Goal: Task Accomplishment & Management: Manage account settings

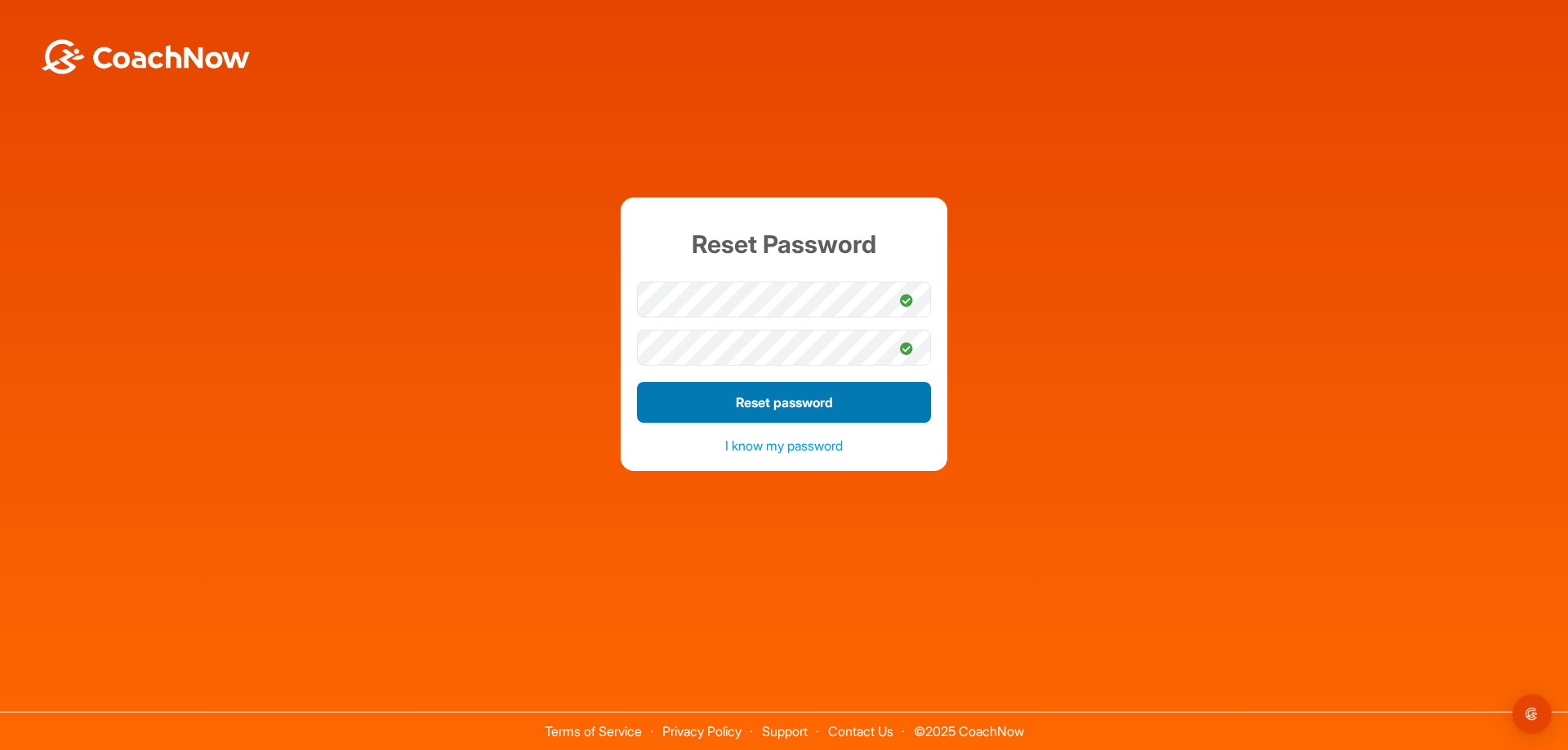
click at [803, 398] on button "Reset password" at bounding box center [784, 402] width 294 height 41
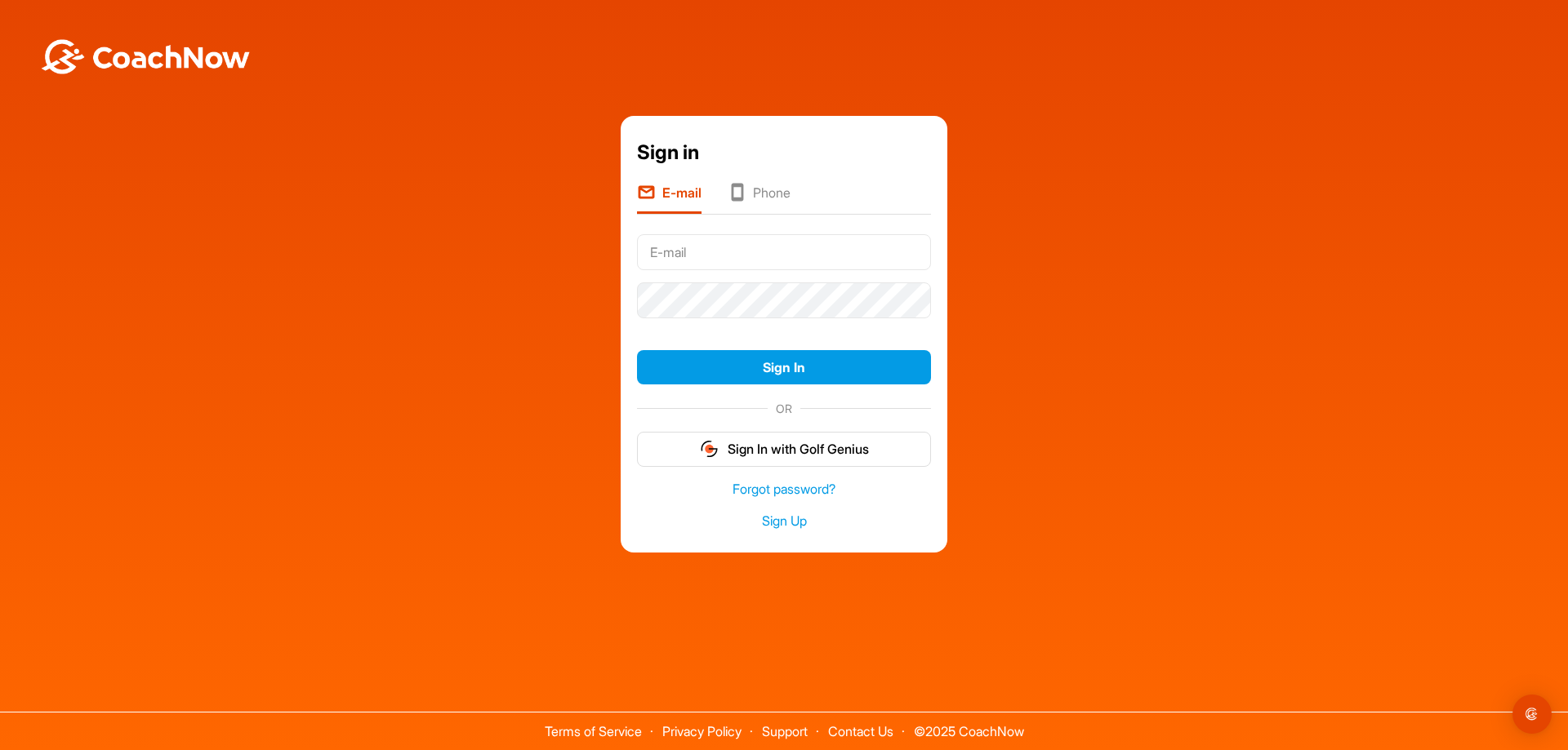
click at [760, 393] on form "Sign In OR Sign In with Golf Genius" at bounding box center [784, 347] width 294 height 239
click at [714, 255] on input "text" at bounding box center [784, 252] width 294 height 36
click at [716, 253] on input "text" at bounding box center [784, 252] width 294 height 36
type input "rclambert1@cox.net"
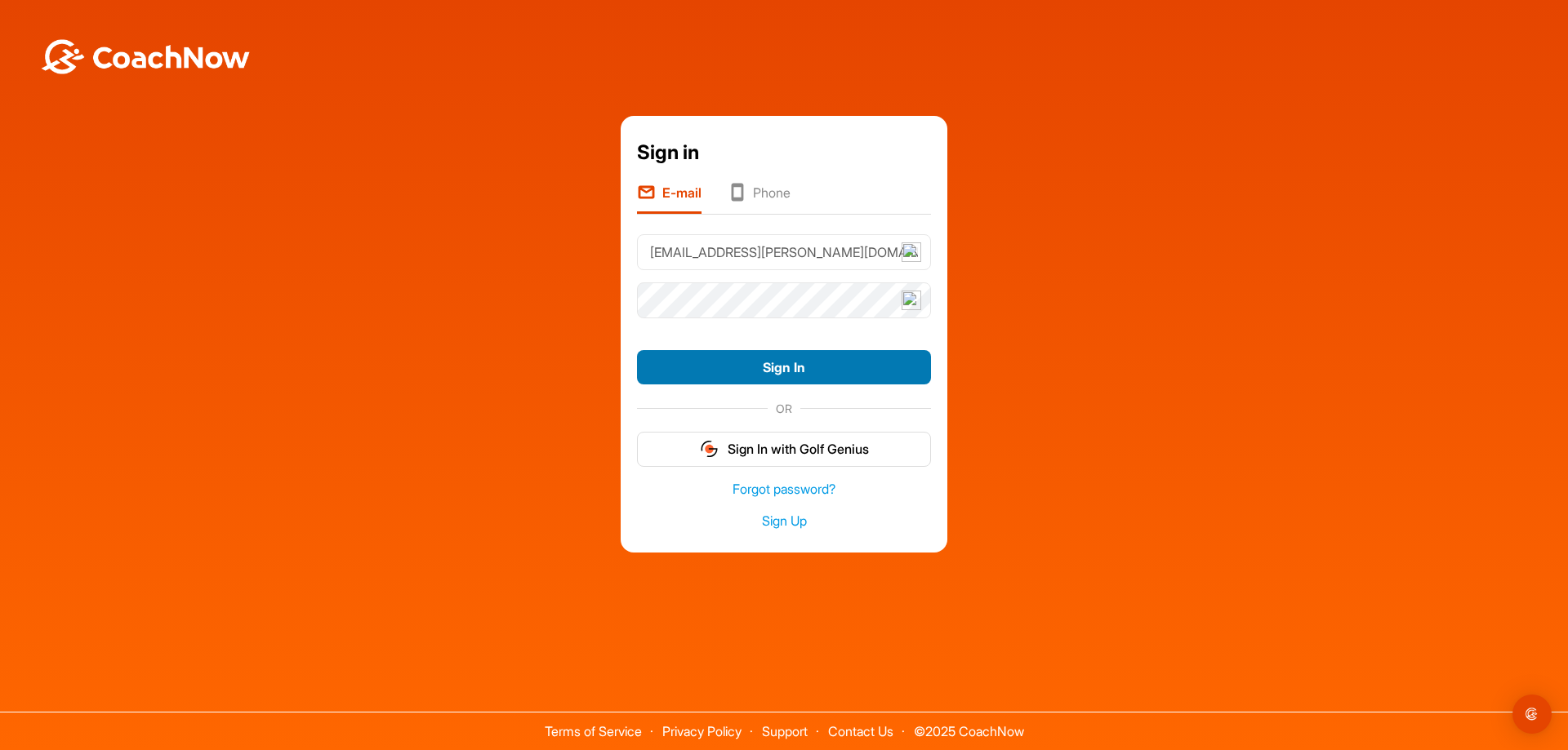
click at [779, 363] on button "Sign In" at bounding box center [784, 367] width 294 height 35
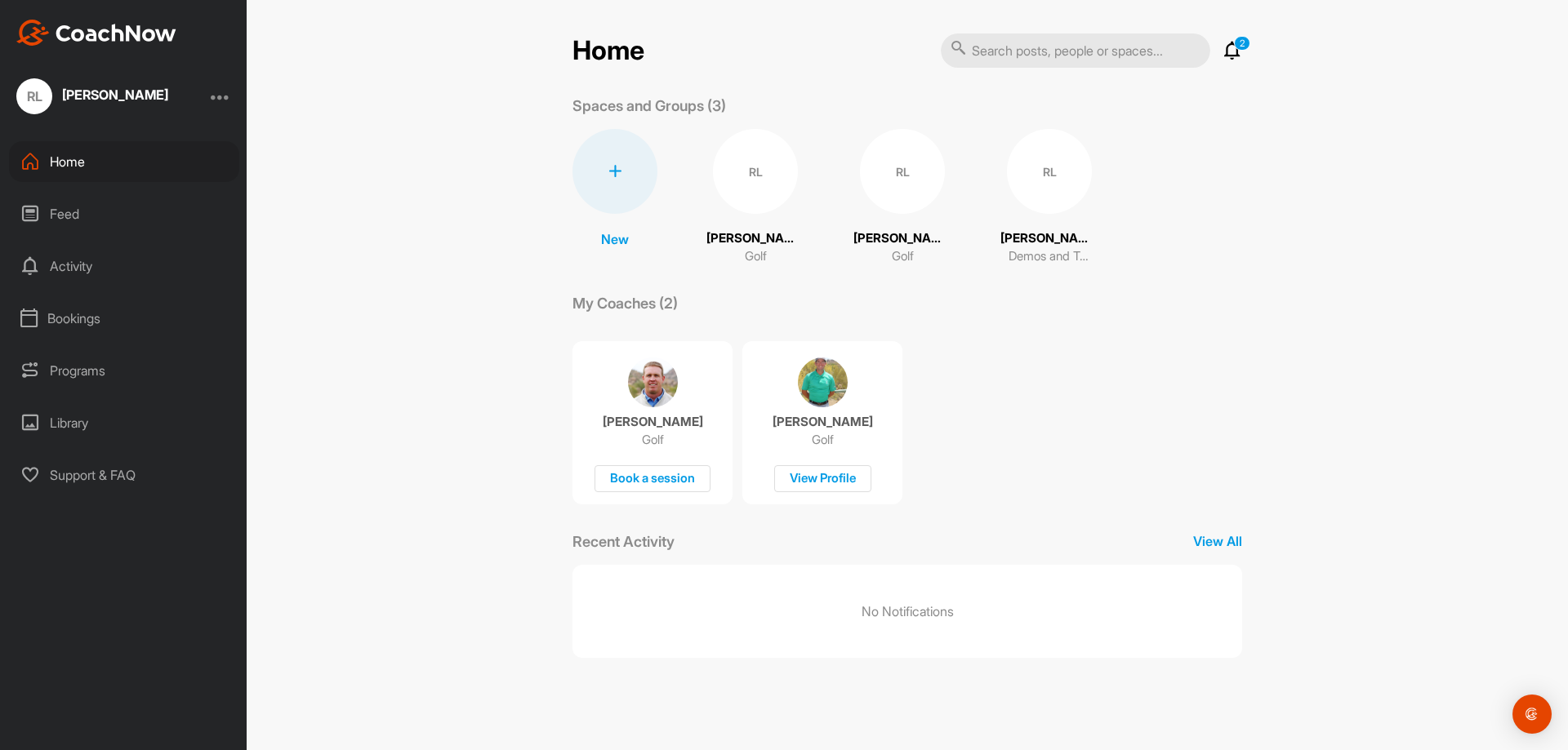
click at [1241, 44] on p "2" at bounding box center [1242, 44] width 16 height 15
click at [1232, 53] on icon at bounding box center [1232, 51] width 20 height 20
click at [985, 91] on p "Invitations" at bounding box center [971, 87] width 61 height 15
click at [1309, 120] on div "Home Notifications Invitations No invitations View All Spaces and Groups (3) Ne…" at bounding box center [907, 375] width 1321 height 750
click at [77, 258] on div "Activity" at bounding box center [124, 266] width 230 height 41
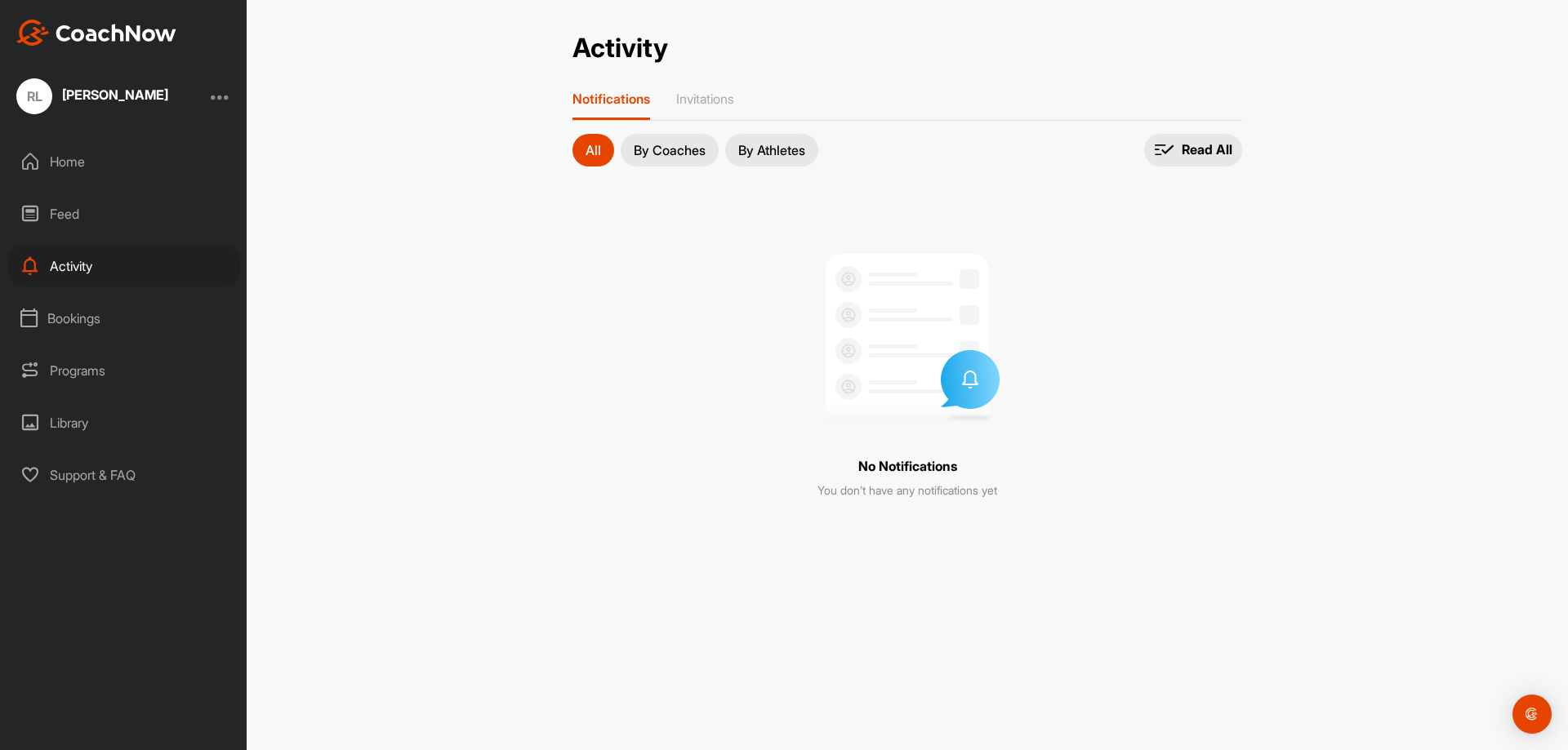
click at [673, 148] on p "By Coaches" at bounding box center [669, 150] width 72 height 13
click at [67, 317] on div "Bookings" at bounding box center [124, 317] width 230 height 41
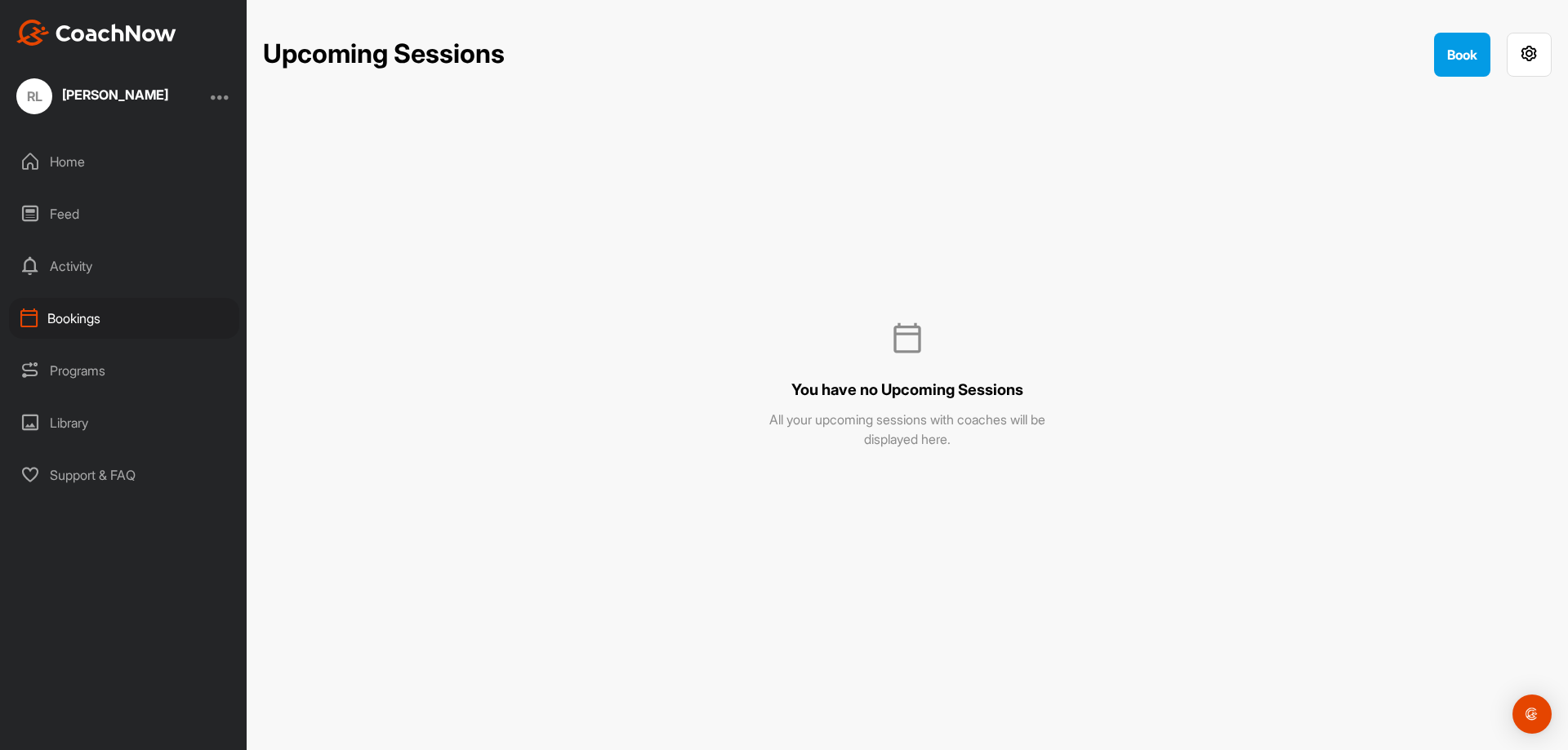
click at [57, 423] on div "Library" at bounding box center [124, 423] width 230 height 41
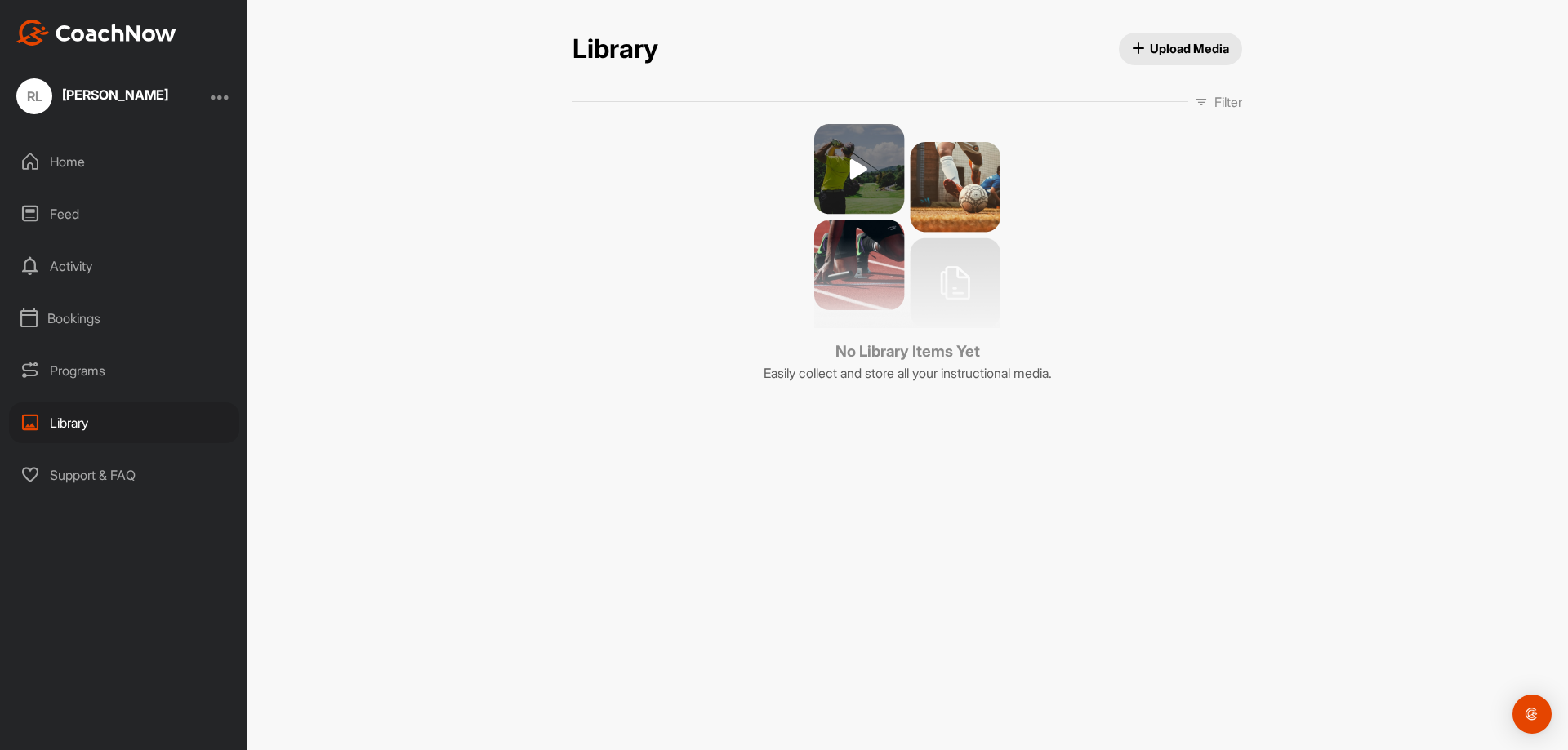
click at [77, 155] on div "Home" at bounding box center [124, 161] width 230 height 41
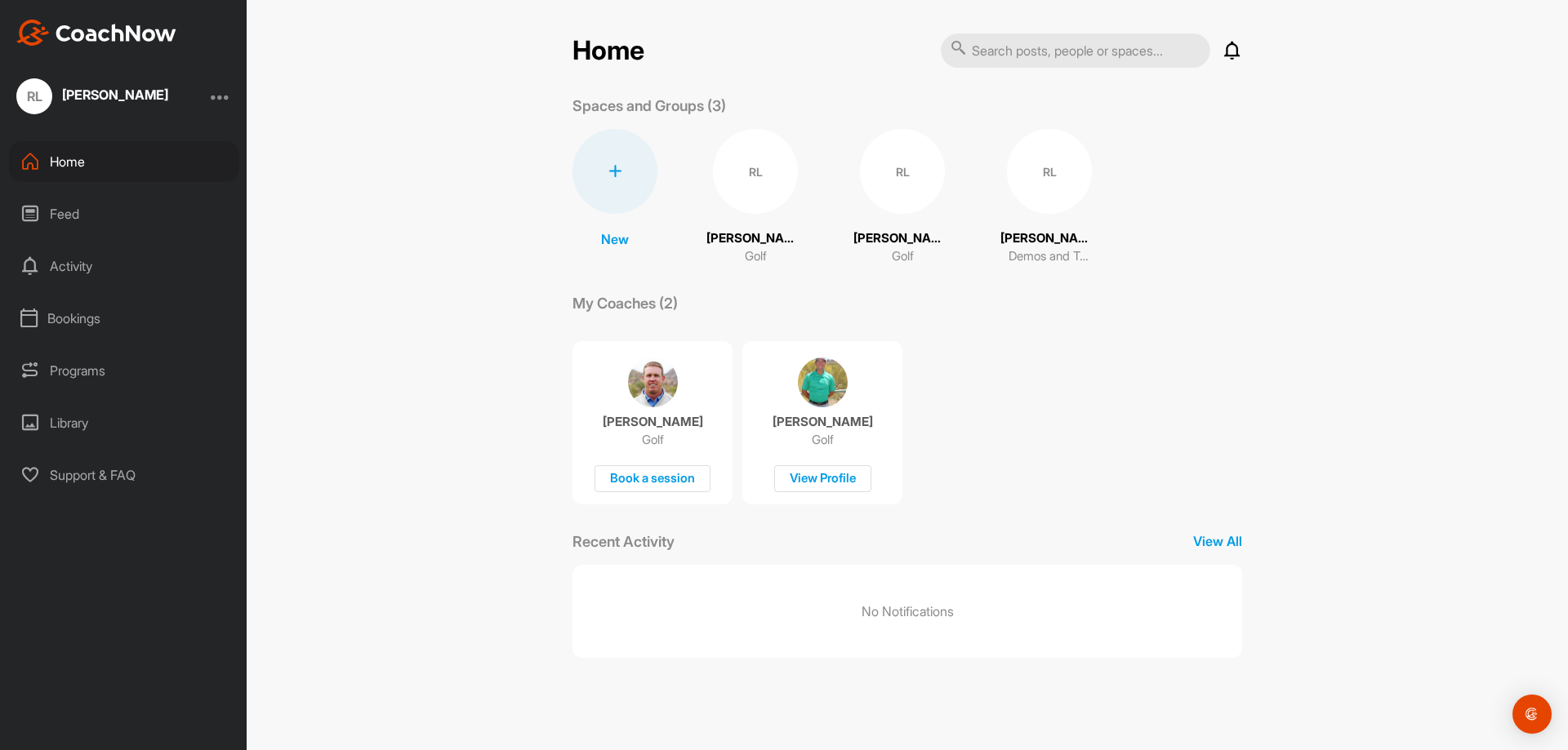
click at [225, 94] on div at bounding box center [220, 96] width 20 height 20
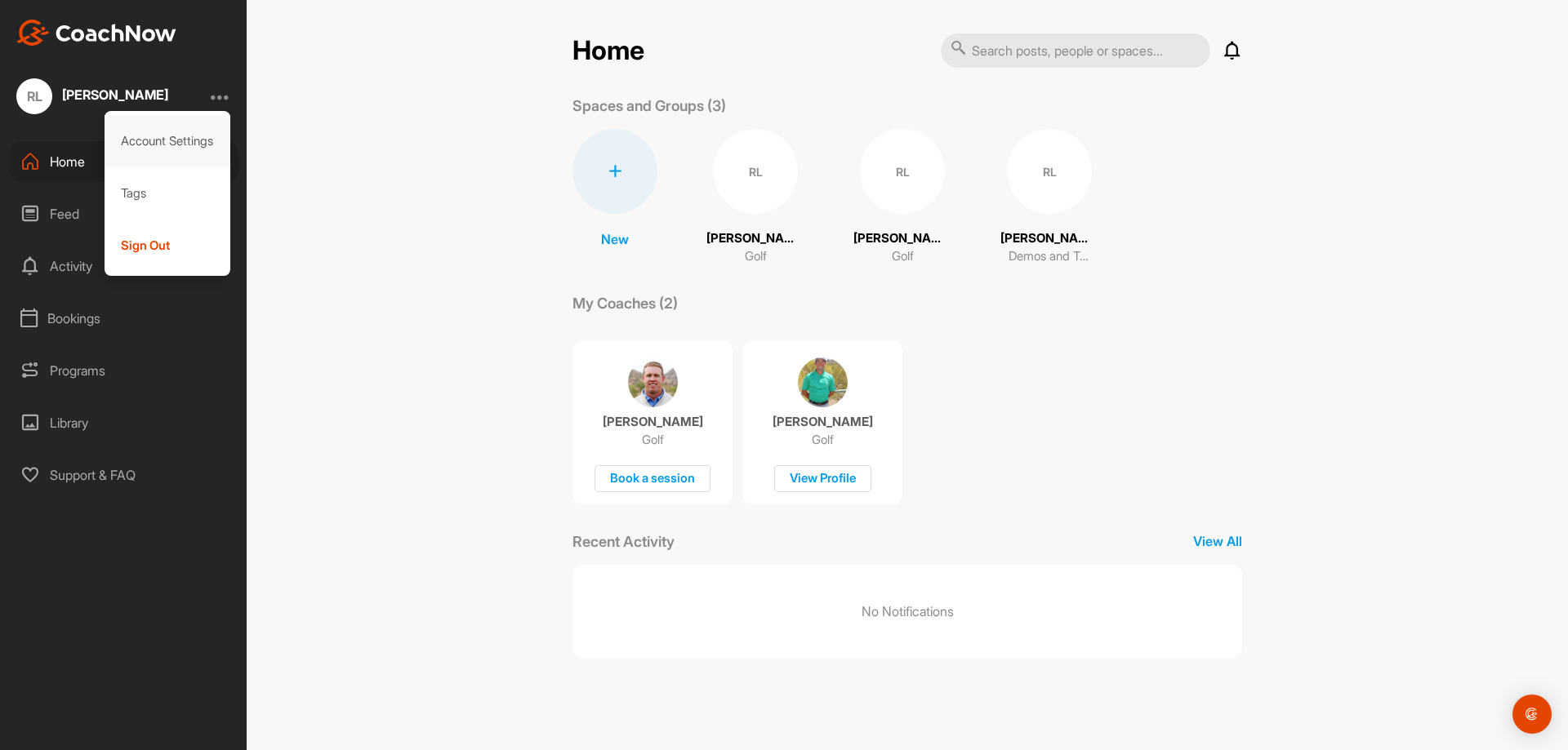
click at [168, 132] on div "Account Settings" at bounding box center [167, 141] width 126 height 53
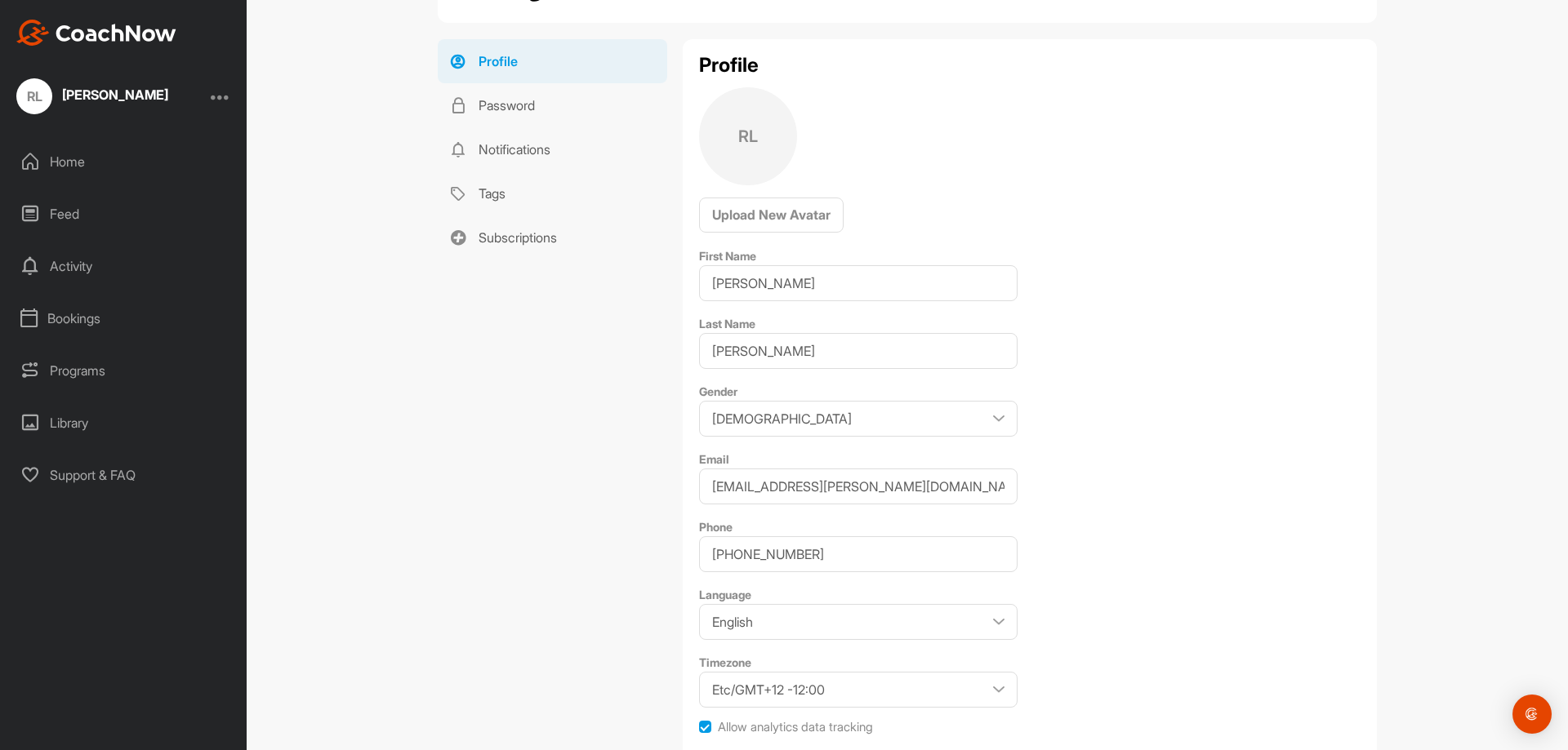
scroll to position [163, 0]
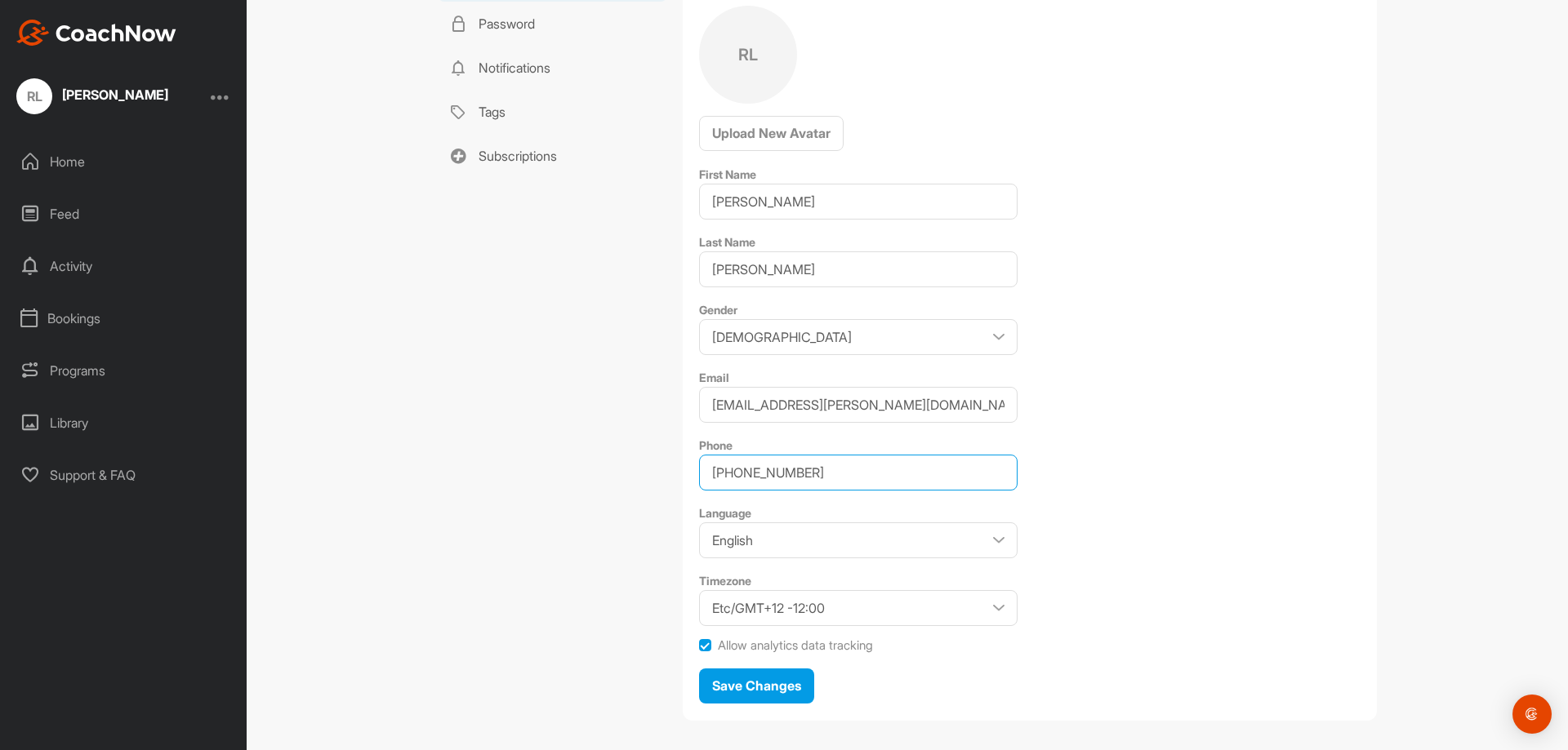
drag, startPoint x: 715, startPoint y: 473, endPoint x: 676, endPoint y: 467, distance: 39.5
click at [682, 467] on div "Profile RL Upload New Avatar First Name Robert Last Name Lambert Gender Male Fe…" at bounding box center [1029, 338] width 694 height 763
type input "9259978529"
drag, startPoint x: 765, startPoint y: 193, endPoint x: 652, endPoint y: 184, distance: 113.4
click at [652, 184] on div "Profile Password Notifications Tags Subscriptions Profile RL Upload New Avatar …" at bounding box center [906, 345] width 939 height 775
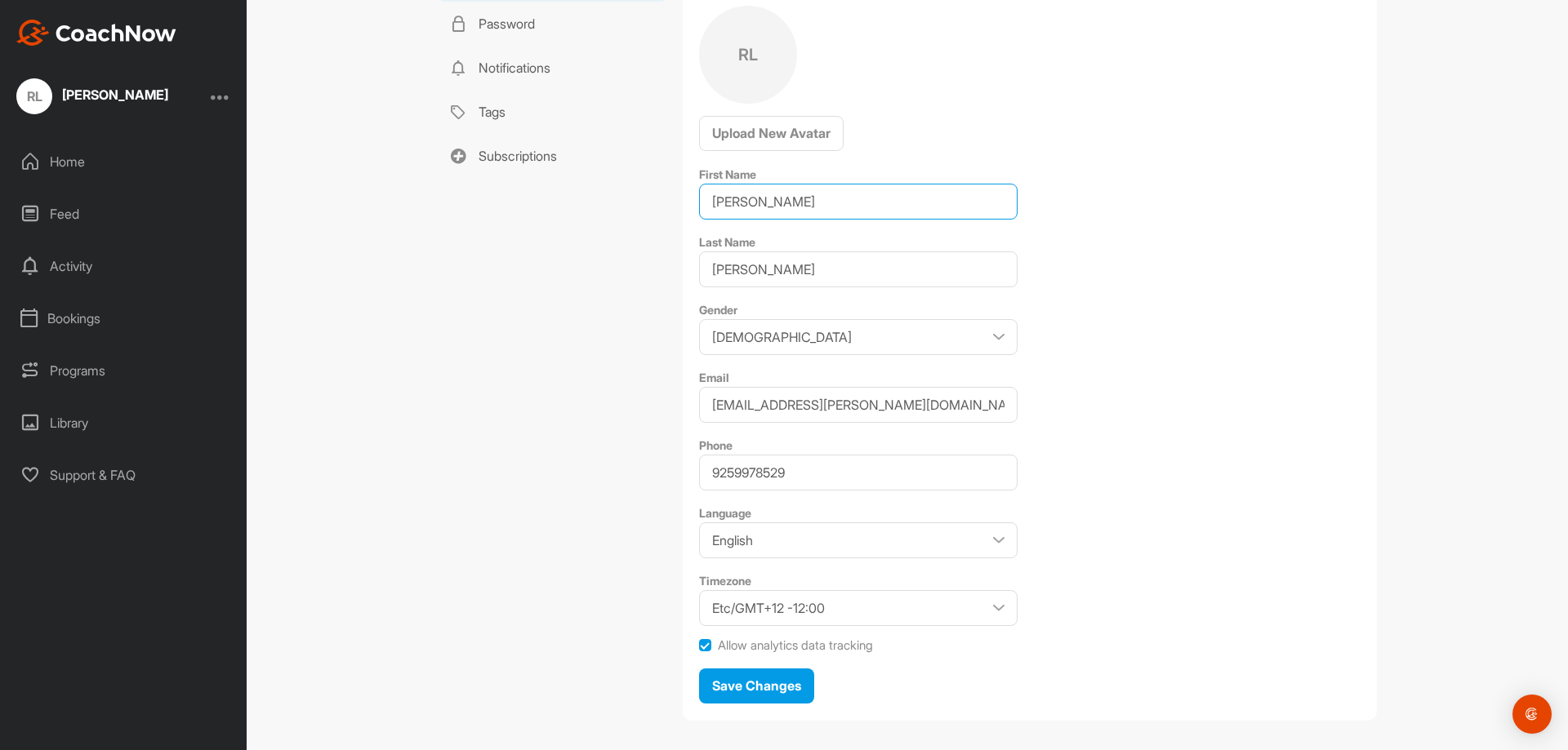
type input "Bob"
click at [671, 212] on div "Profile Password Notifications Tags Subscriptions Profile RL Upload New Avatar …" at bounding box center [906, 345] width 939 height 775
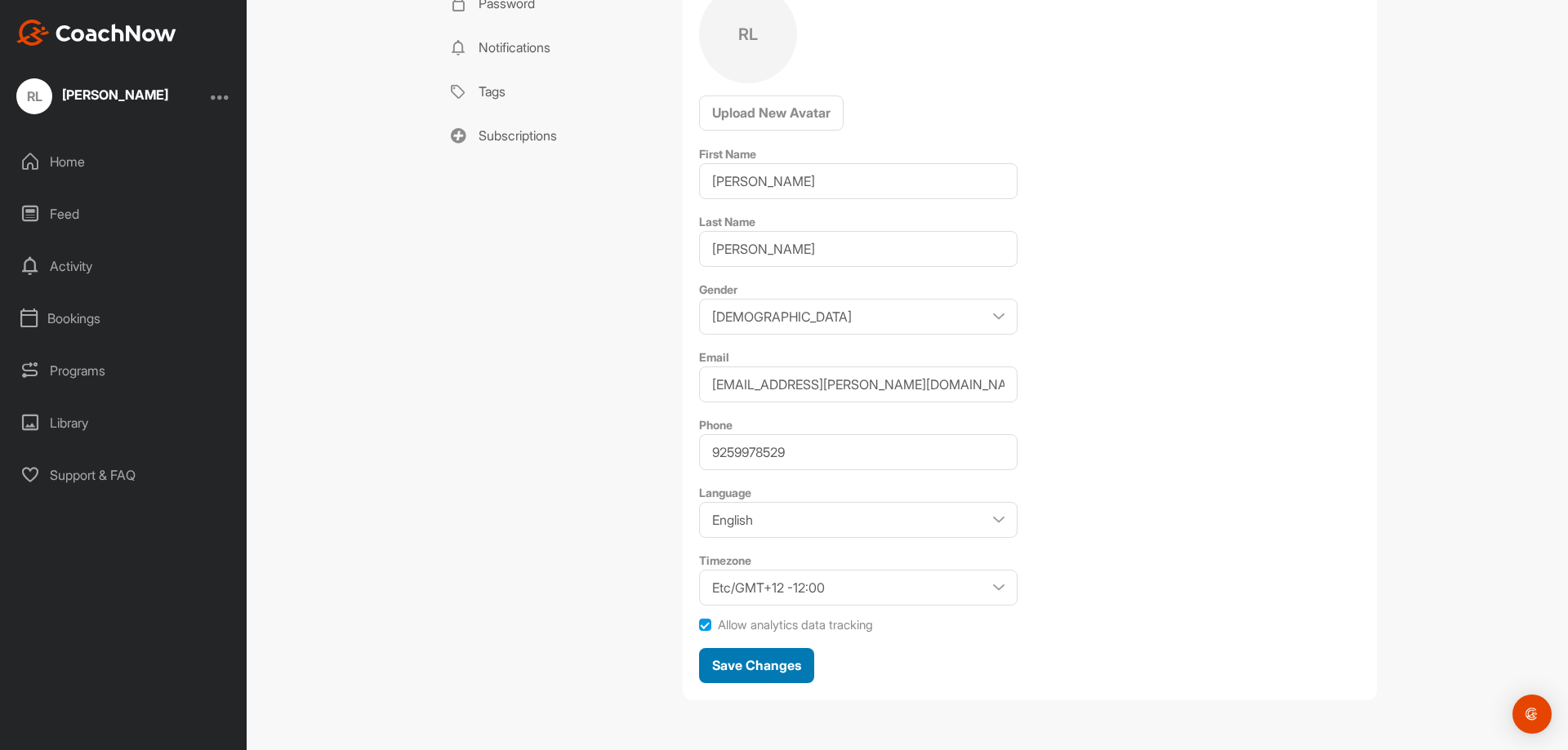
click at [756, 672] on span "Save Changes" at bounding box center [757, 665] width 89 height 16
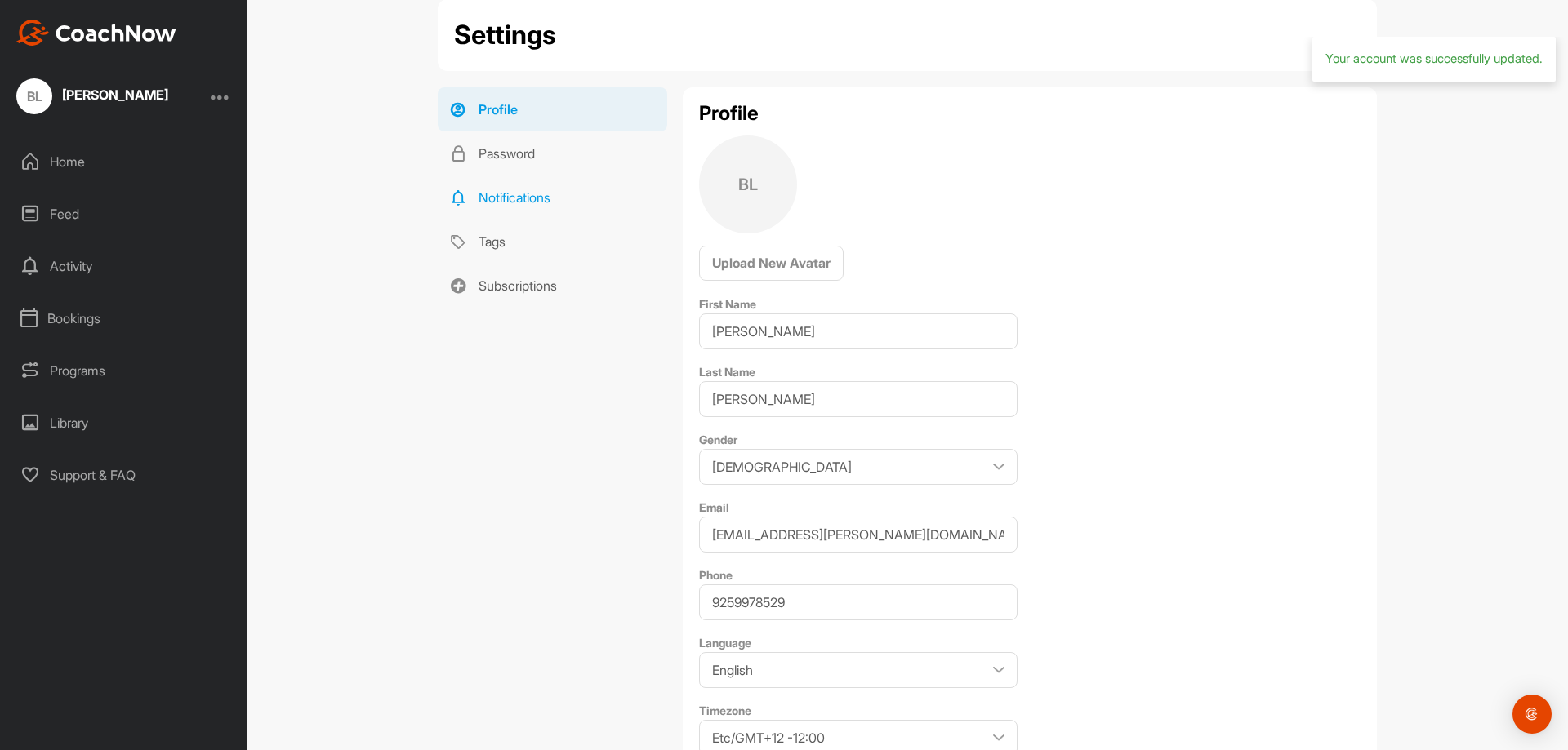
scroll to position [20, 0]
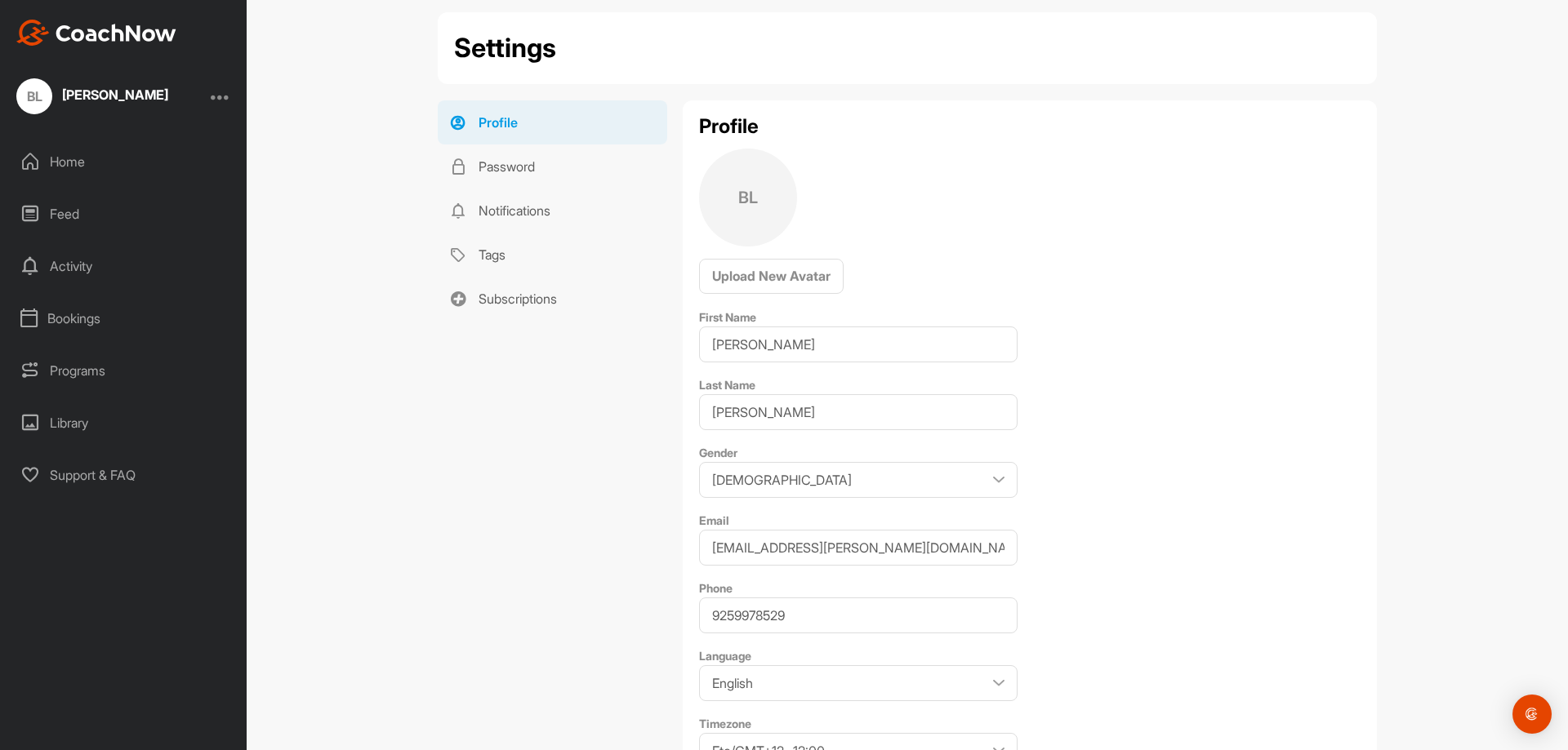
click at [70, 209] on div "Feed" at bounding box center [124, 213] width 230 height 41
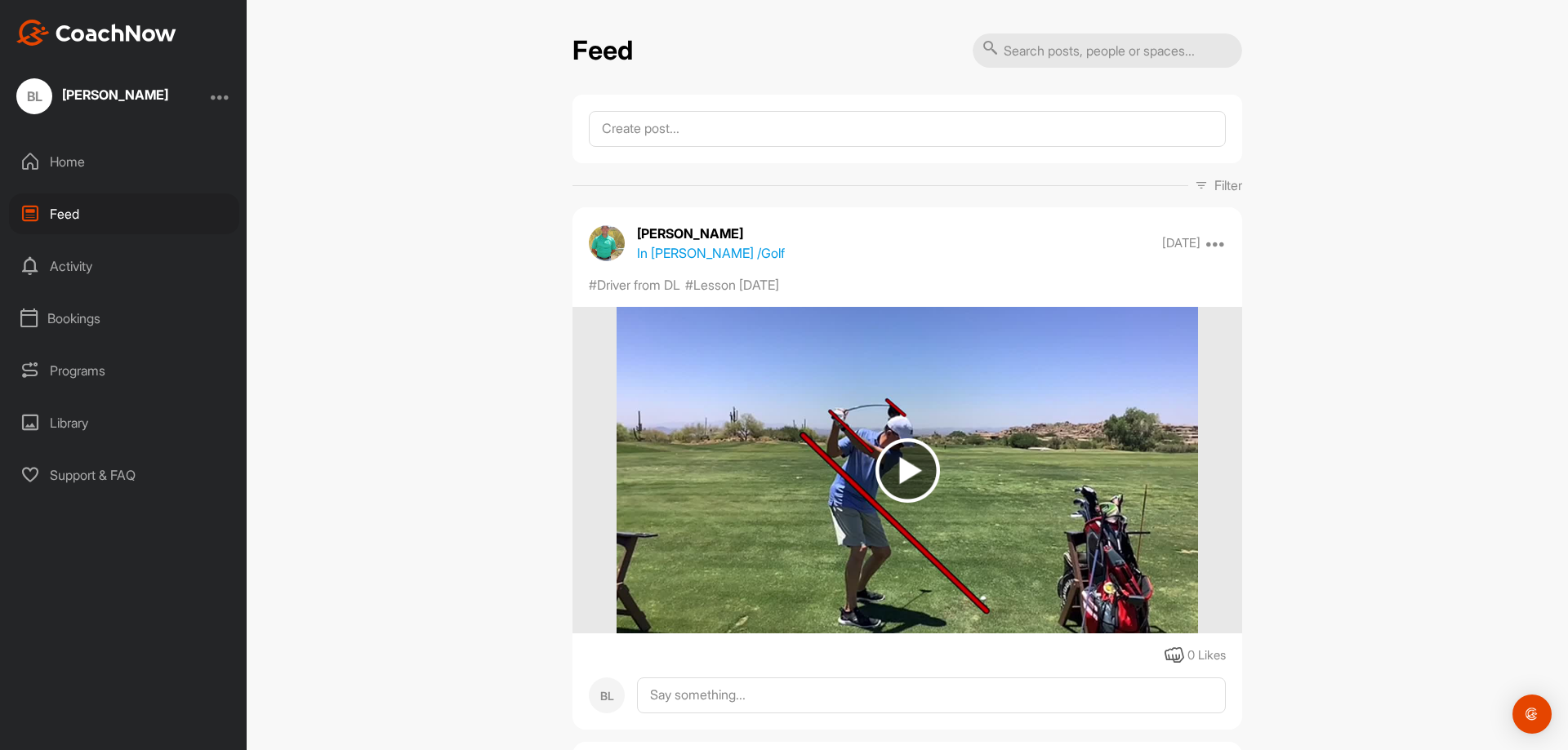
click at [62, 314] on div "Bookings" at bounding box center [124, 317] width 230 height 41
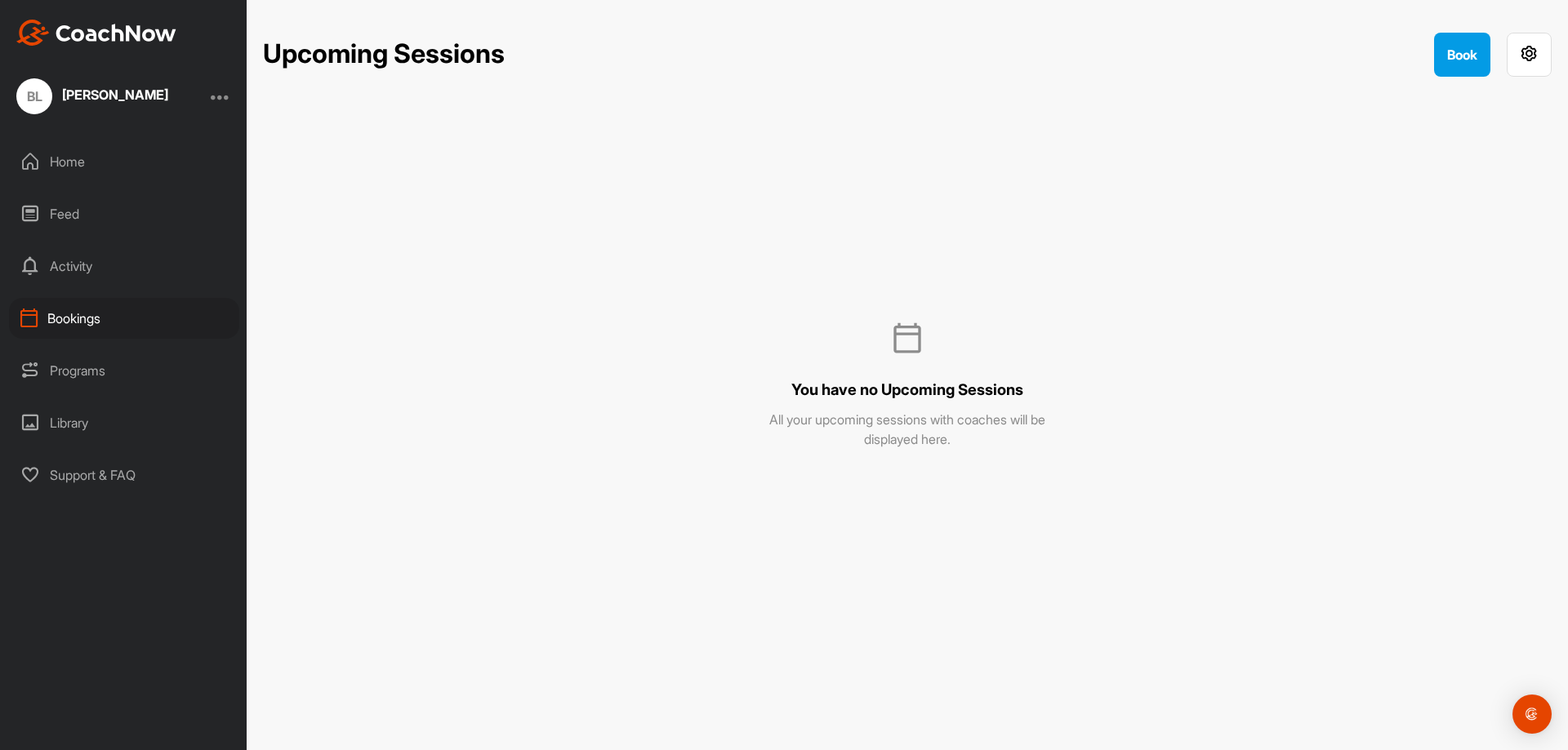
click at [220, 94] on div at bounding box center [220, 96] width 20 height 20
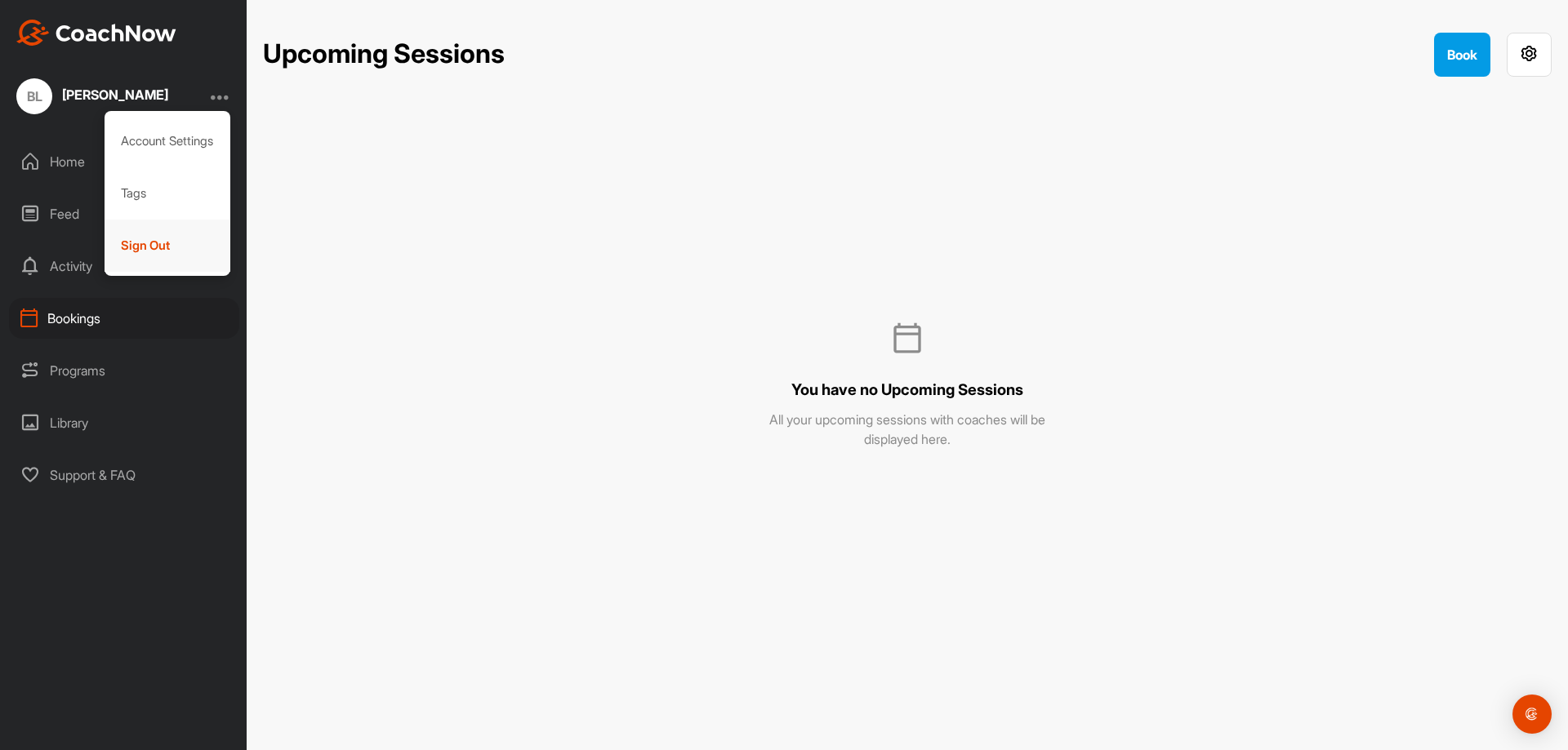
click at [144, 241] on div "Sign Out" at bounding box center [167, 246] width 126 height 53
